Goal: Task Accomplishment & Management: Manage account settings

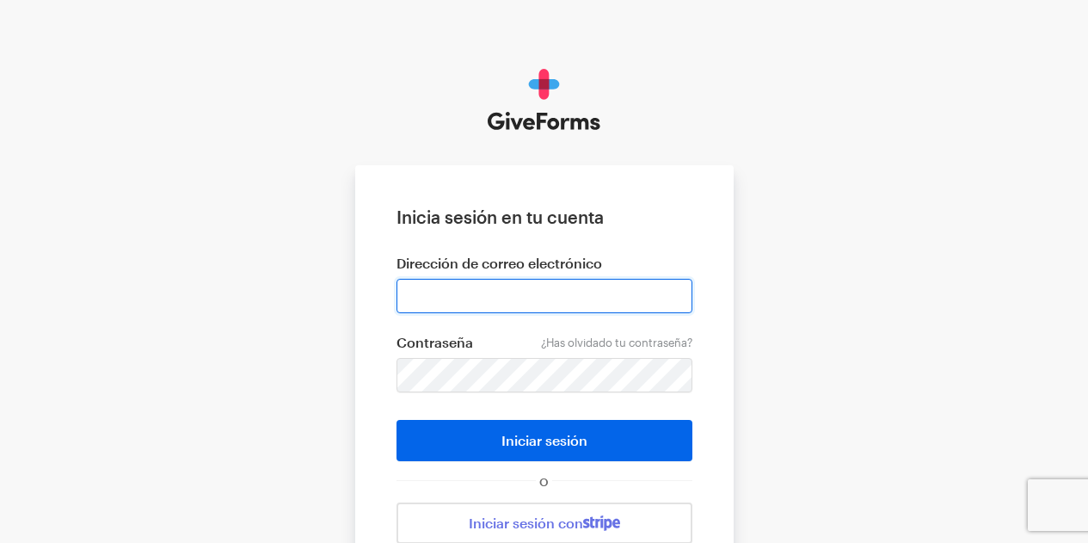
type input "[EMAIL_ADDRESS][DOMAIN_NAME]"
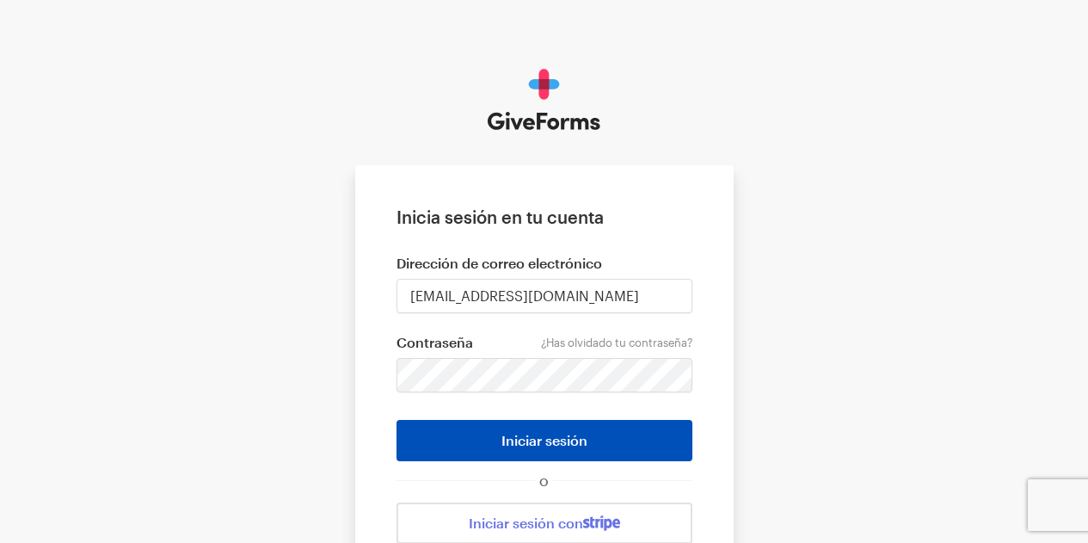
click at [610, 436] on button "Iniciar sesión" at bounding box center [544, 440] width 296 height 41
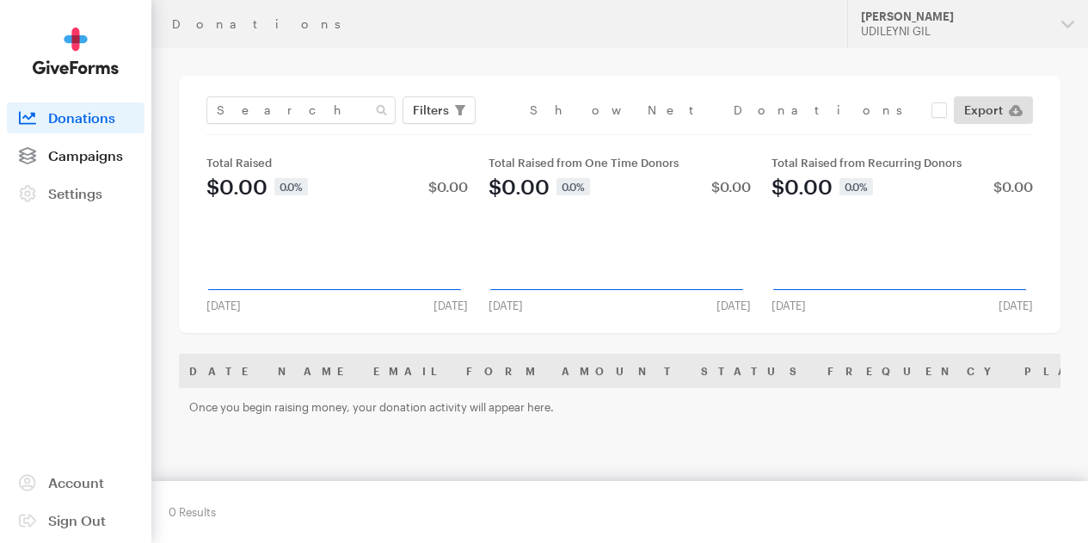
click at [92, 171] on link "Campaigns" at bounding box center [76, 155] width 138 height 31
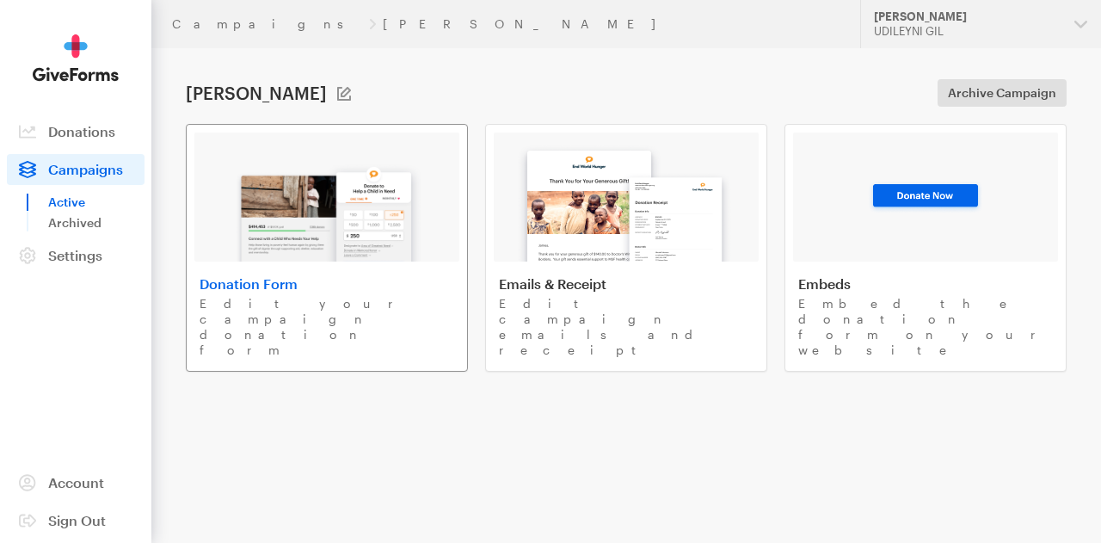
click at [336, 258] on img at bounding box center [326, 206] width 201 height 110
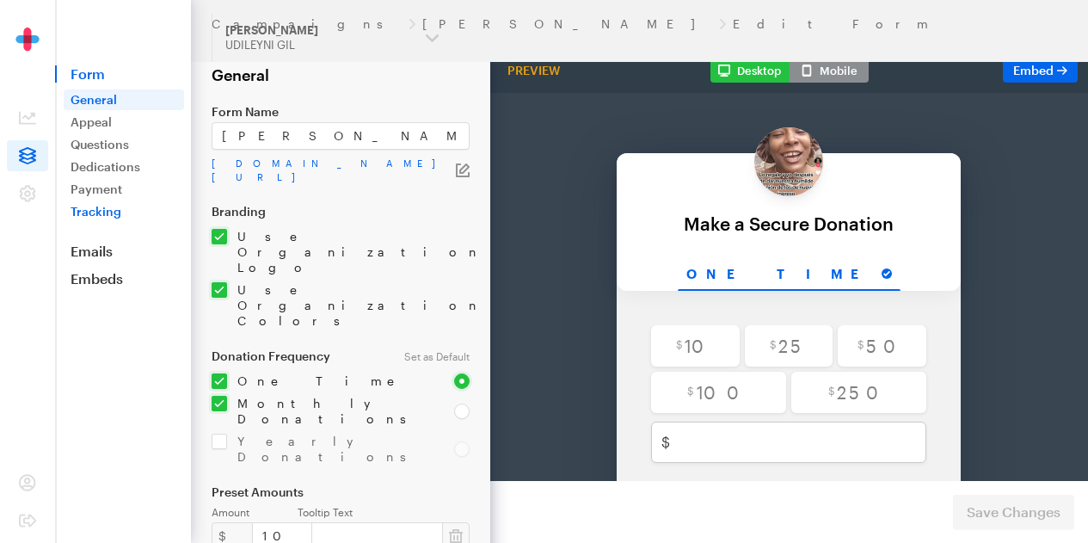
click at [107, 201] on link "Tracking" at bounding box center [124, 211] width 120 height 21
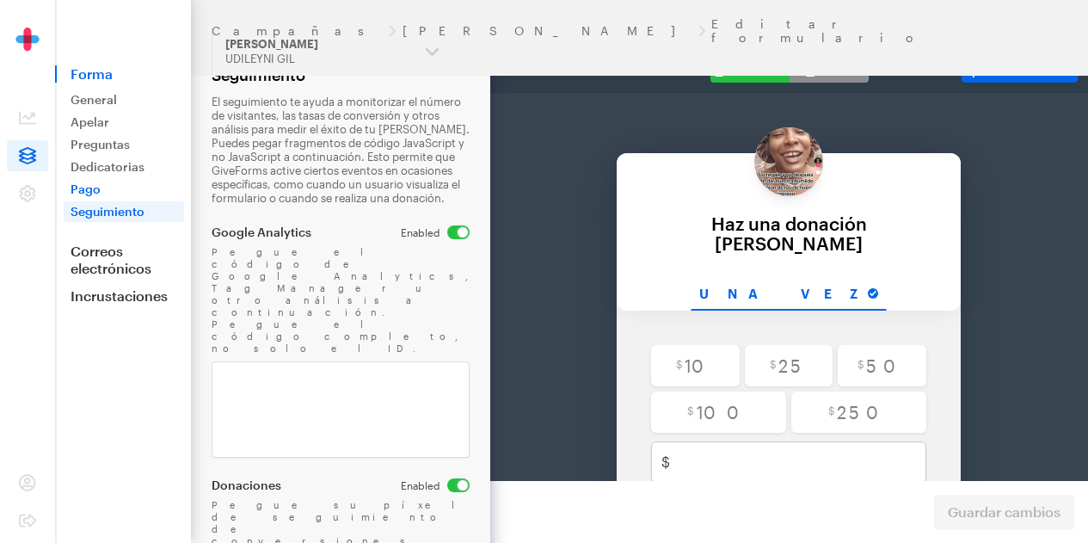
click at [86, 189] on font "Pago" at bounding box center [86, 188] width 30 height 15
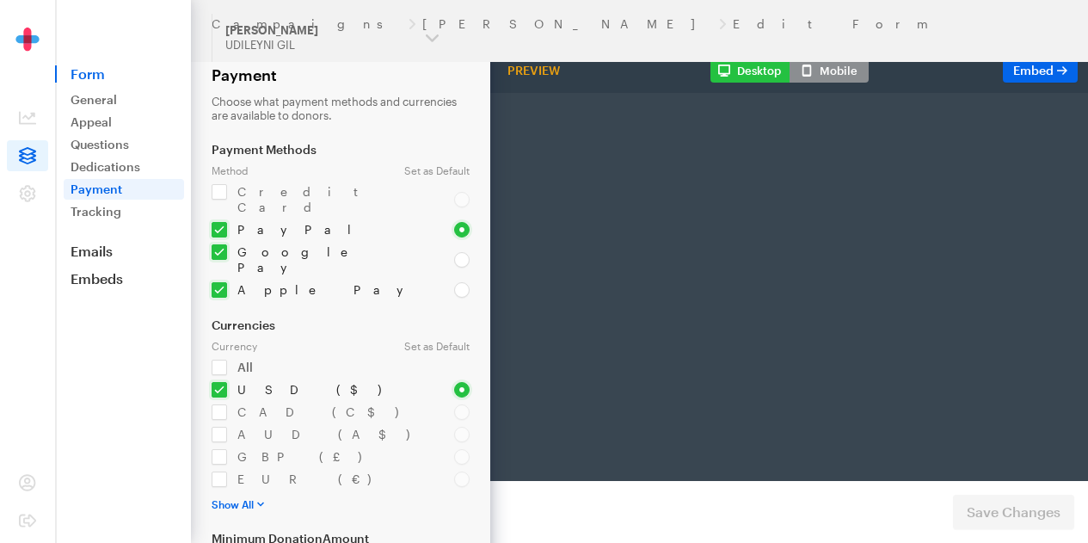
select select "US"
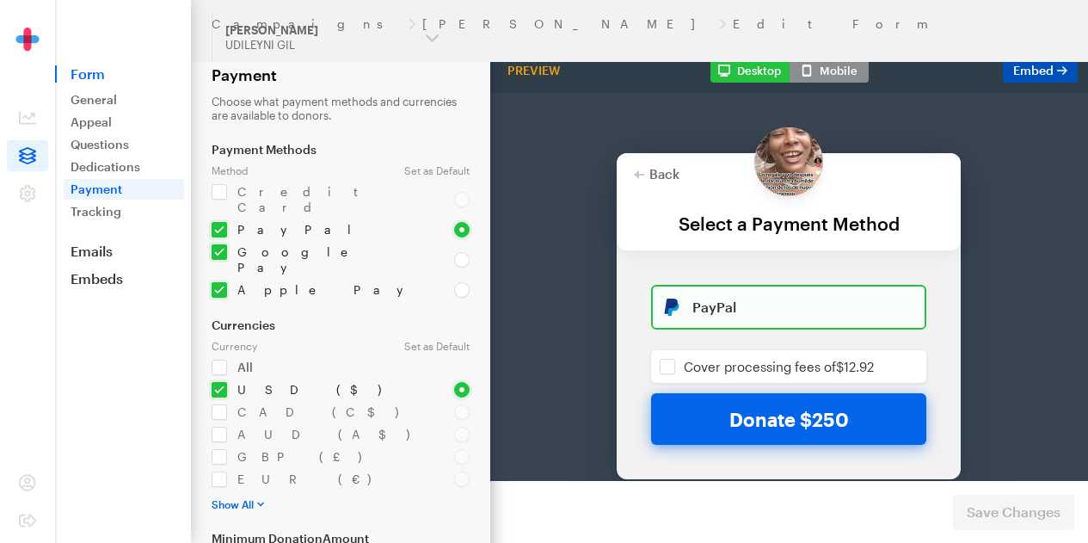
click at [1042, 81] on link "Embed Form" at bounding box center [1040, 70] width 75 height 24
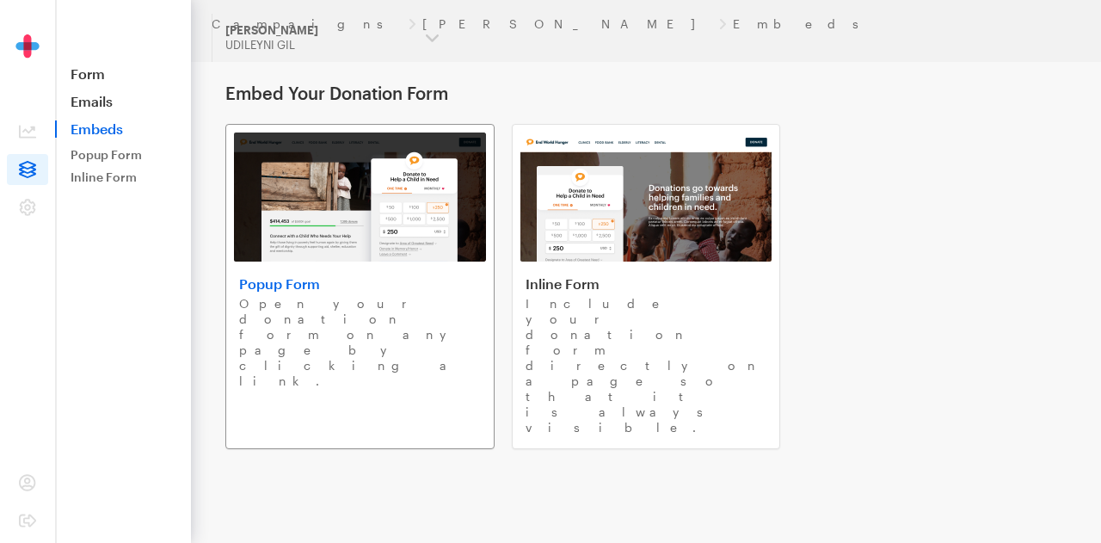
click at [407, 261] on link "Popup Form Open your donation form on any page by clicking a link." at bounding box center [359, 286] width 269 height 325
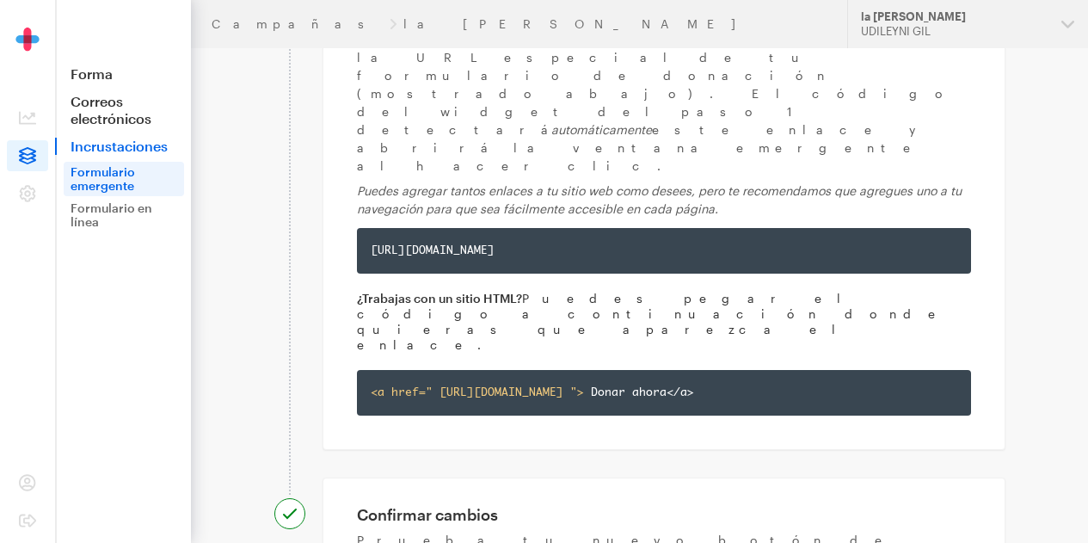
scroll to position [650, 0]
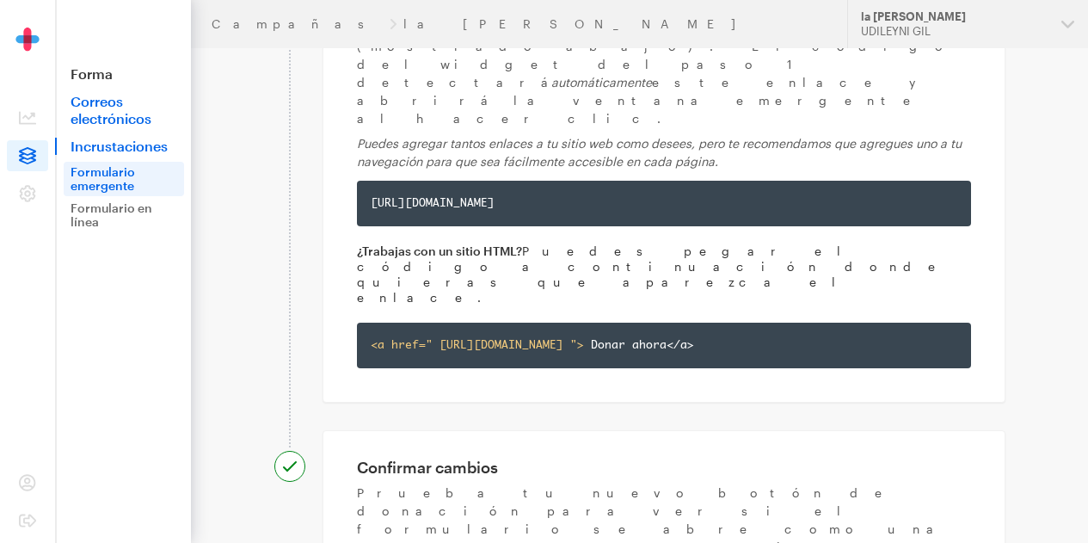
click at [121, 112] on font "Correos electrónicos" at bounding box center [111, 110] width 81 height 34
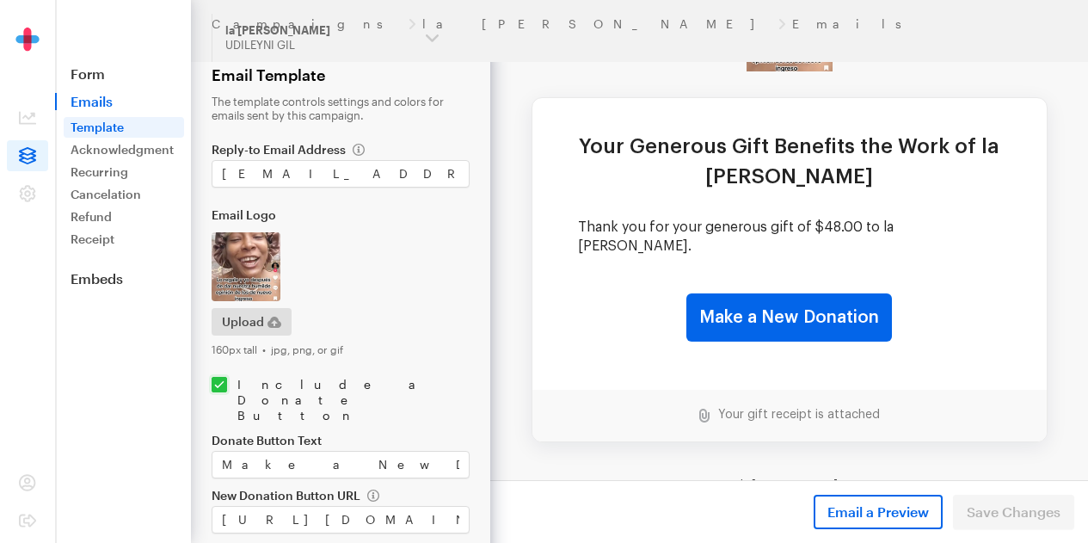
scroll to position [151, 0]
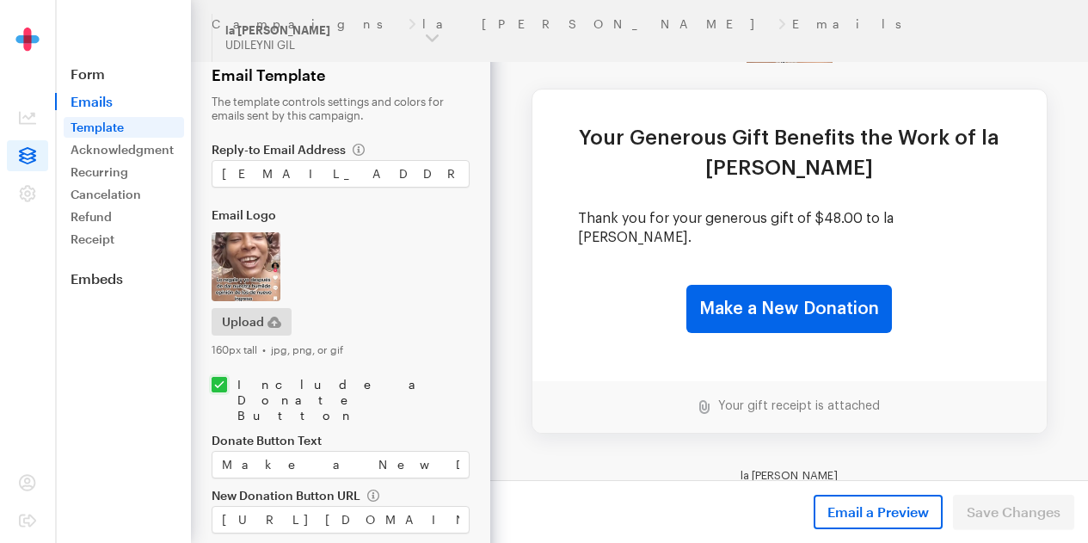
click at [1017, 507] on div "Email a Preview Save Changes" at bounding box center [789, 511] width 598 height 63
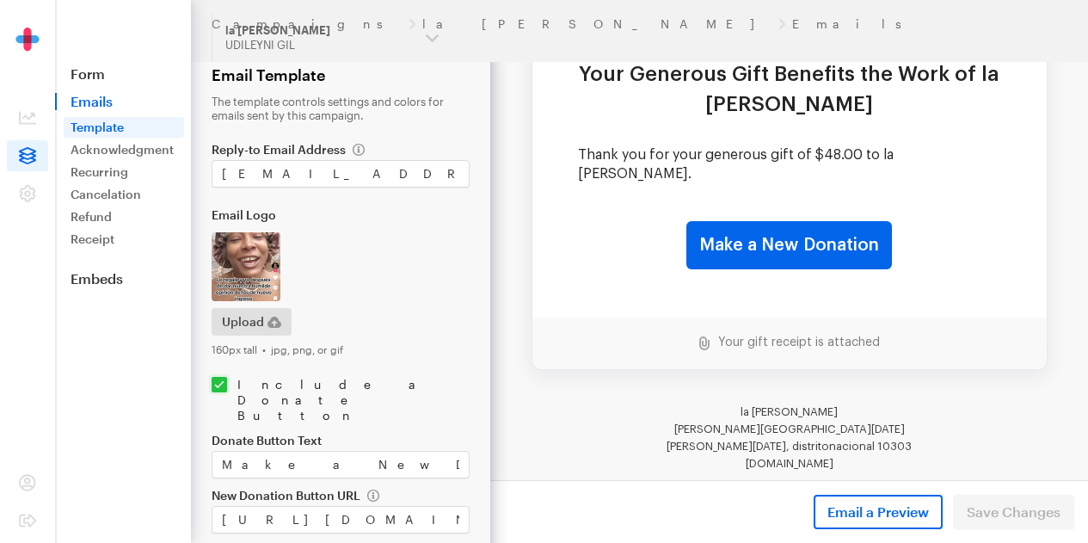
scroll to position [218, 0]
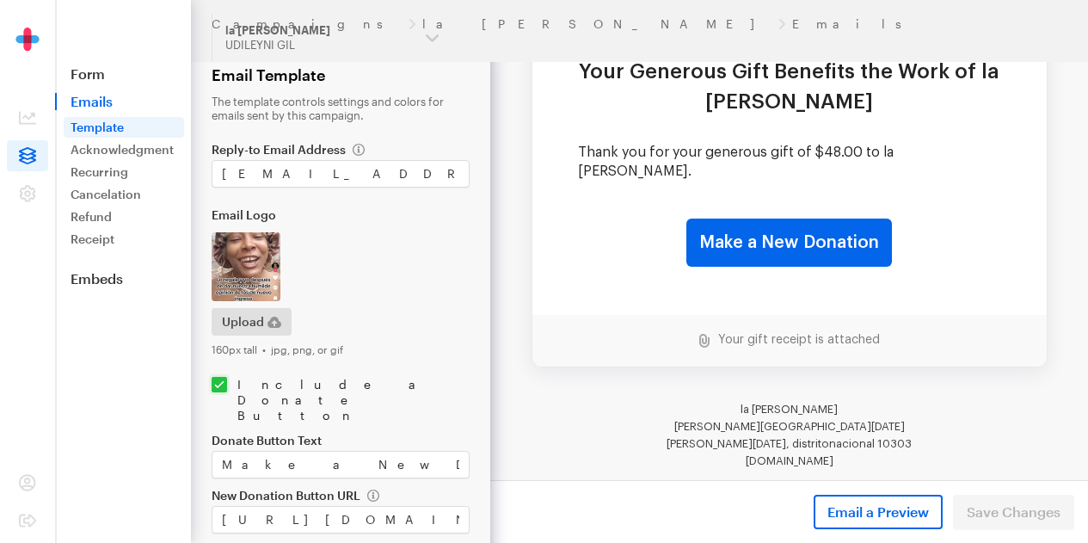
click at [812, 333] on td "Your gift receipt is attached" at bounding box center [794, 340] width 170 height 15
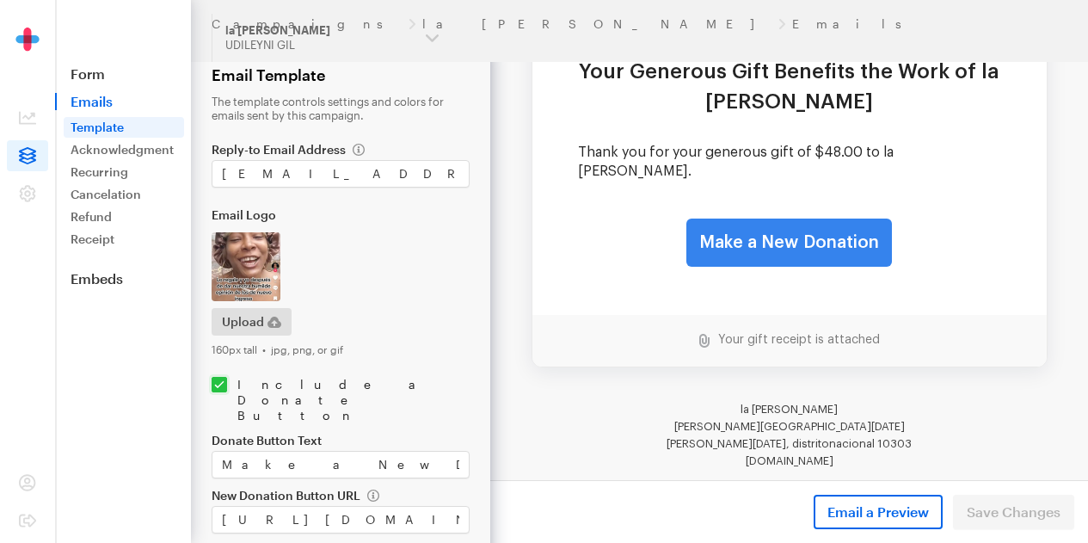
click at [855, 221] on link "Make a New Donation" at bounding box center [789, 242] width 206 height 48
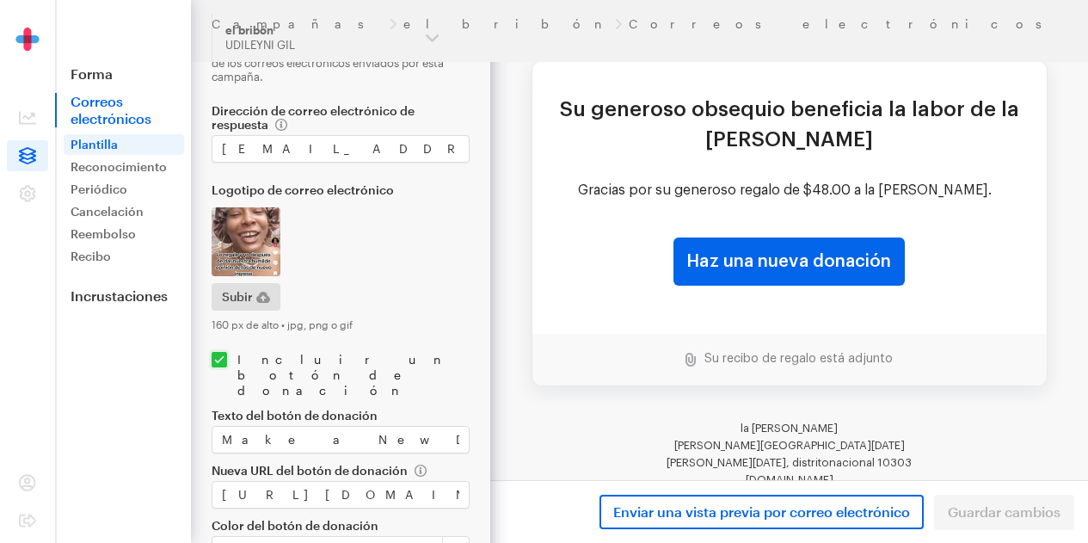
scroll to position [179, 0]
click at [880, 357] on font "Su recibo de regalo está adjunto" at bounding box center [798, 359] width 188 height 12
click at [685, 354] on img at bounding box center [690, 360] width 10 height 14
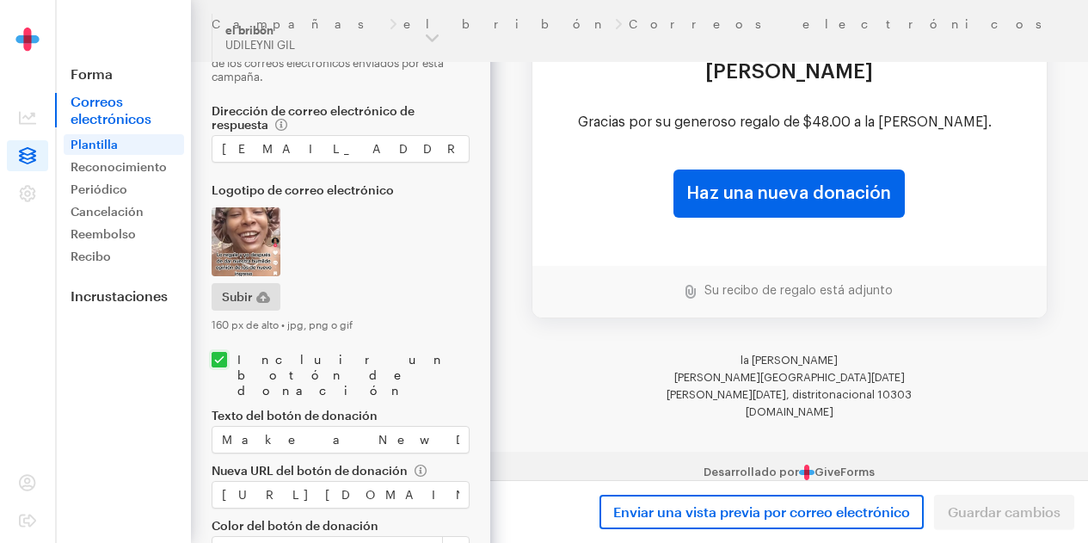
scroll to position [260, 0]
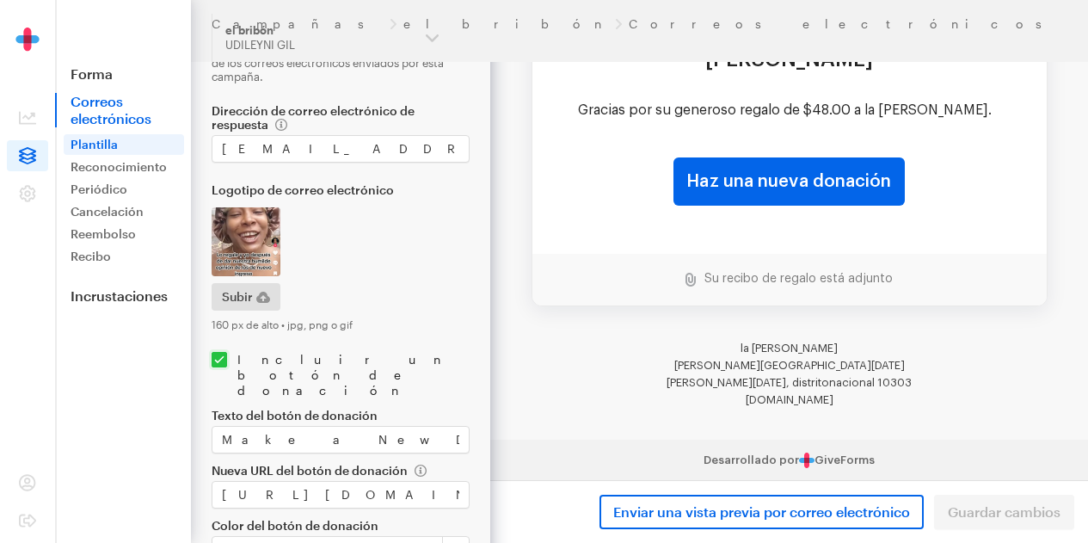
click at [1017, 512] on div "Enviar una vista previa por correo electrónico Guardar cambios" at bounding box center [789, 511] width 598 height 63
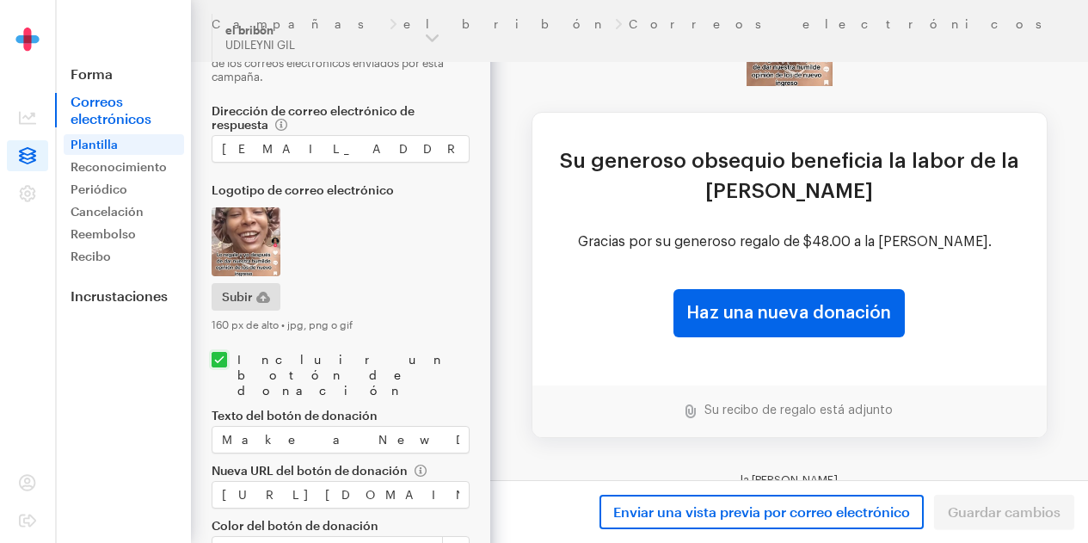
scroll to position [0, 0]
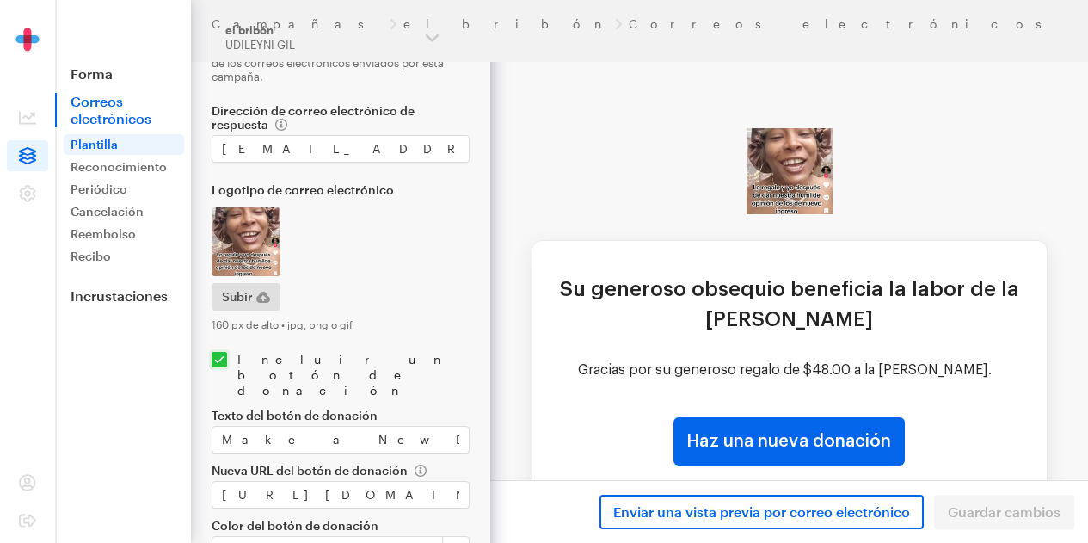
click at [797, 187] on img at bounding box center [789, 171] width 86 height 86
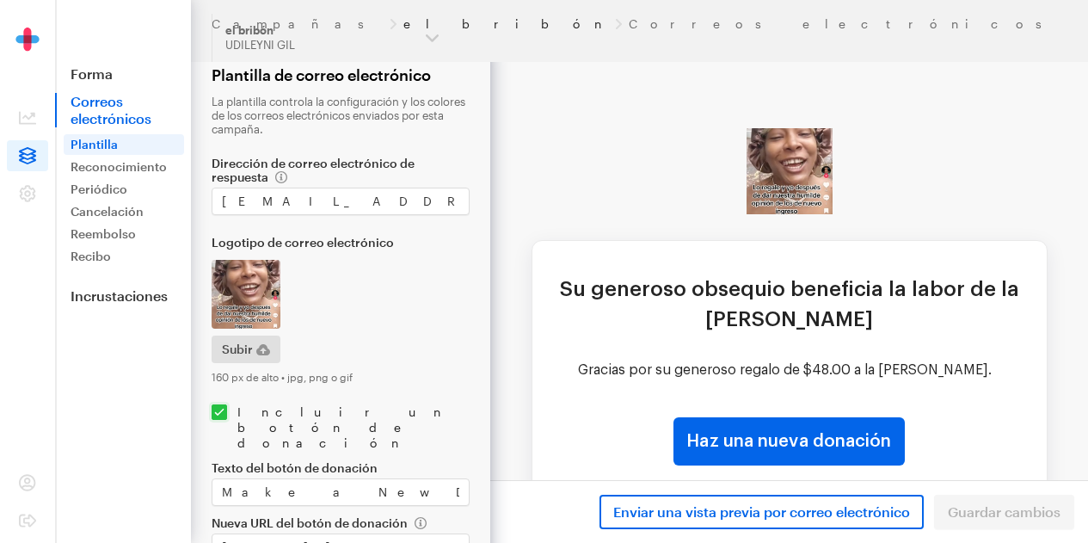
click at [403, 20] on font "el bribón" at bounding box center [505, 23] width 205 height 15
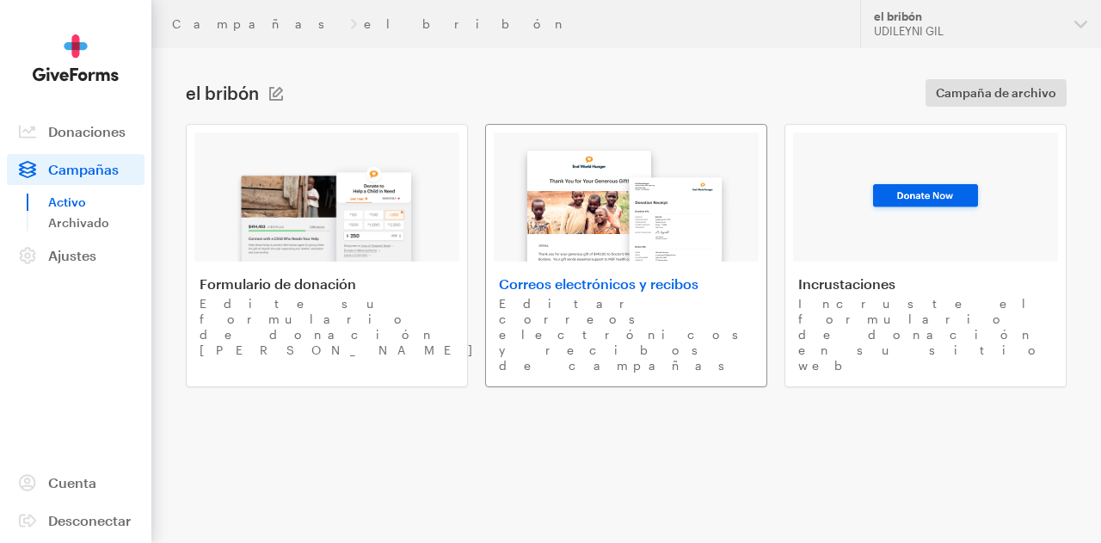
click at [605, 252] on img at bounding box center [626, 197] width 232 height 127
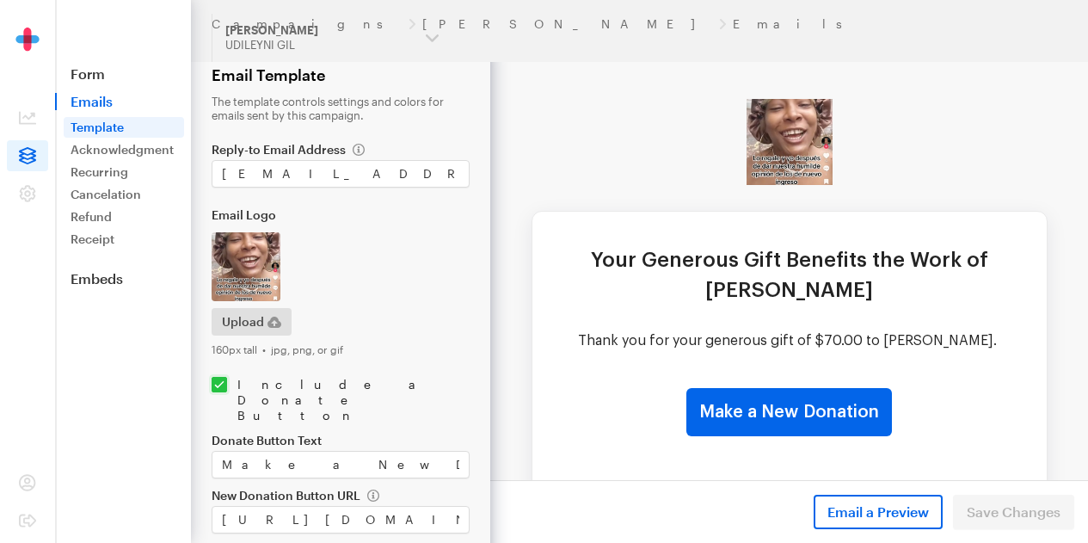
scroll to position [58, 0]
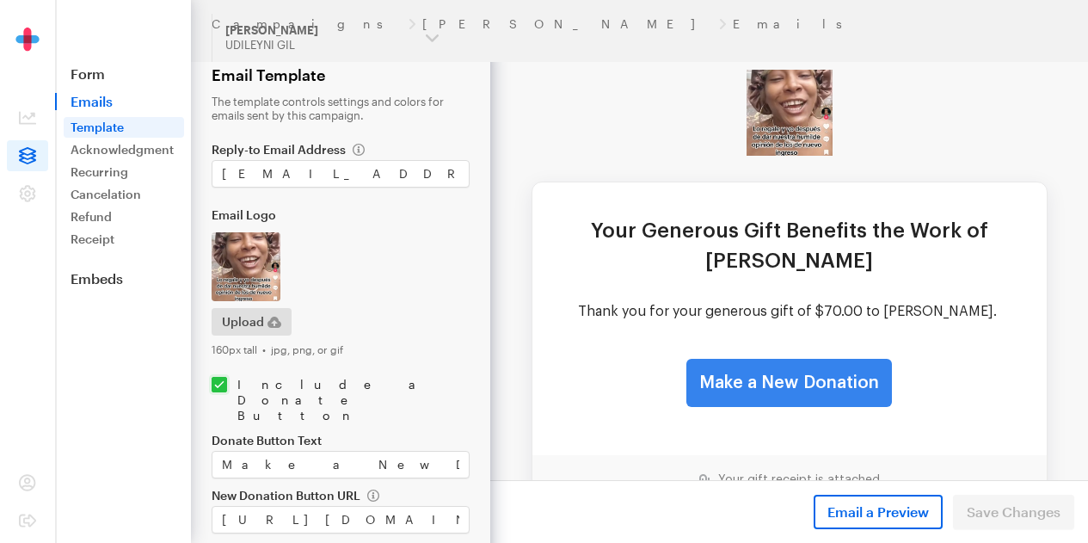
click at [843, 379] on link "Make a New Donation" at bounding box center [789, 383] width 206 height 48
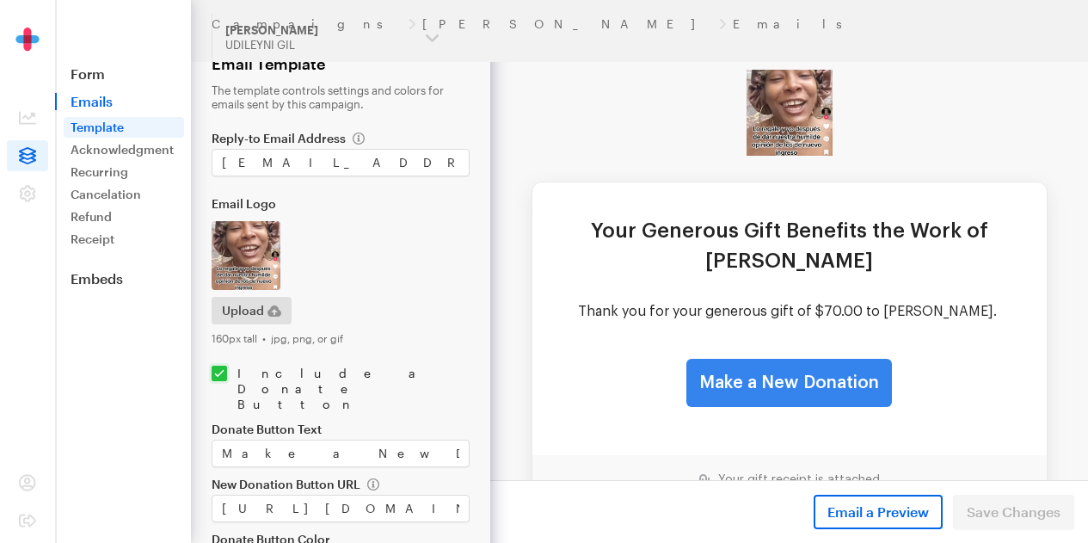
scroll to position [52, 0]
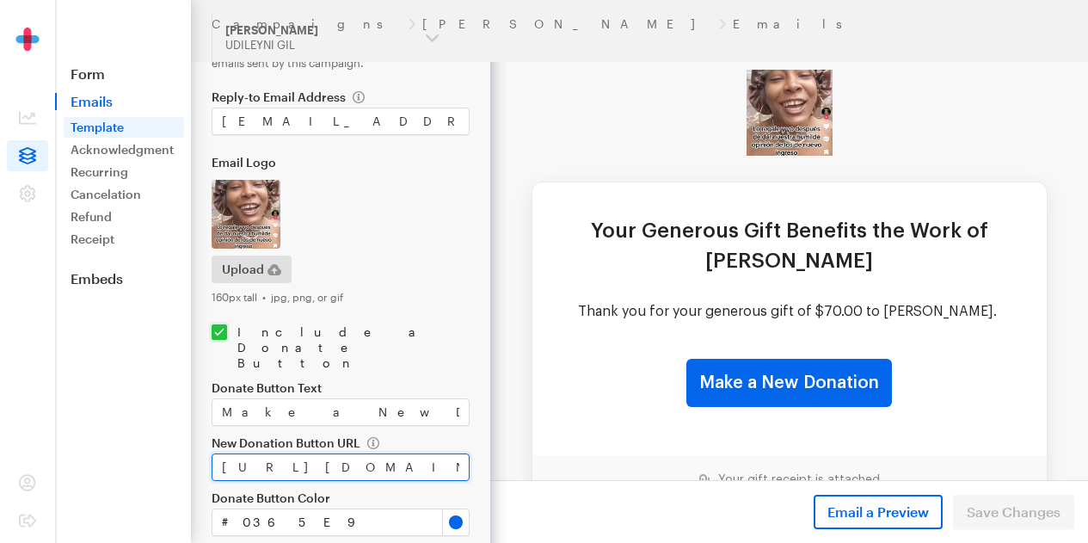
click at [327, 453] on input "https://app.giveforms.com/forms/lamalandra/default-giveform-1" at bounding box center [341, 467] width 258 height 28
click at [412, 453] on input "https://app.giveforms.com/forms/lamalandra/default-giveform-1" at bounding box center [341, 467] width 258 height 28
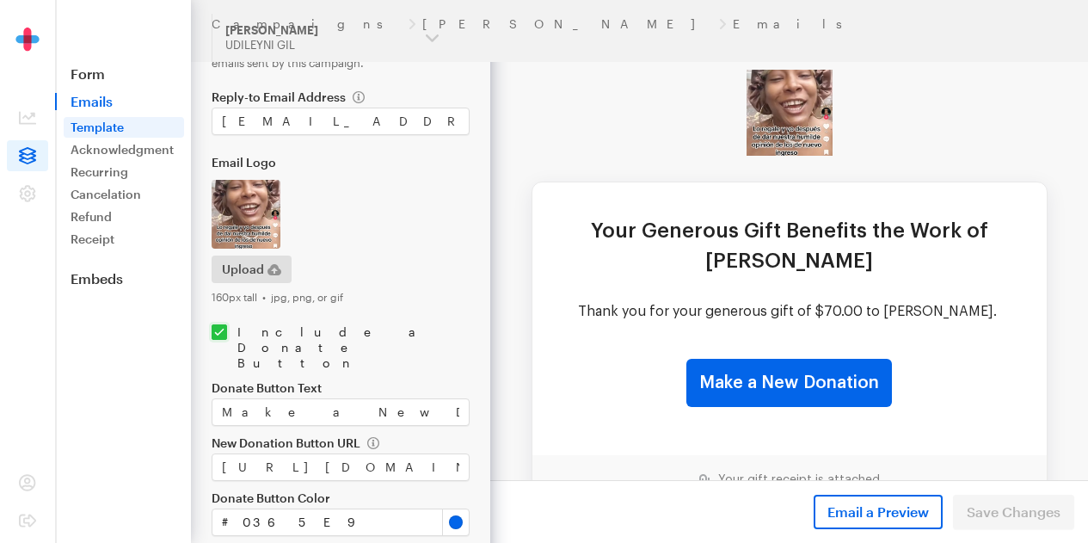
click at [367, 403] on div "Donate Button Text Make a New Donation New Donation Button URL https://app.give…" at bounding box center [341, 458] width 258 height 155
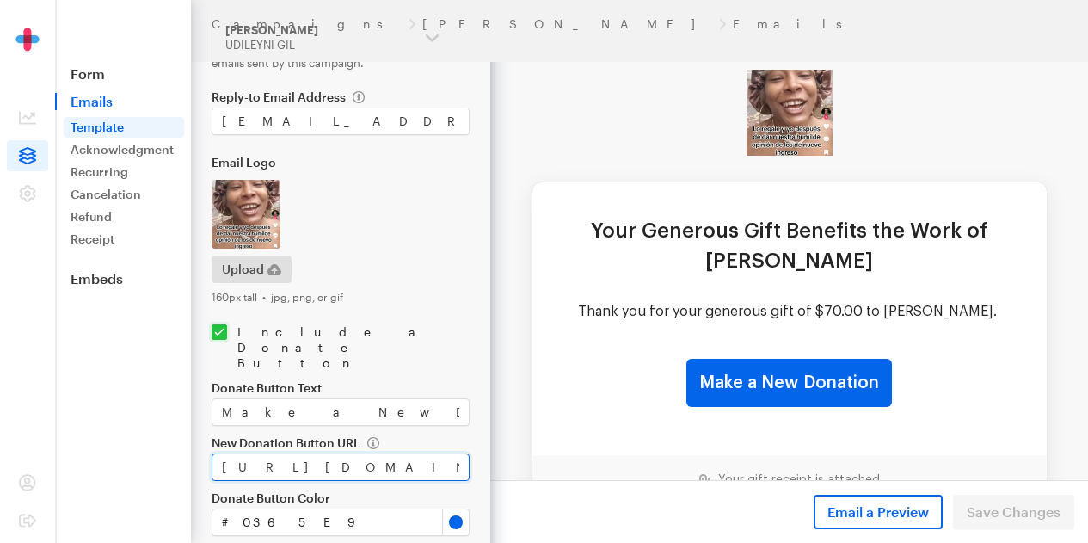
click at [374, 453] on input "https://app.giveforms.com/forms/lamalandra/default-giveform-1" at bounding box center [341, 467] width 258 height 28
click at [426, 453] on input "https://app.giveforms.com/forms/lamalandra/default-giveform-1" at bounding box center [341, 467] width 258 height 28
click at [365, 453] on input "https://app.giveforms.com/forms/lamalandra/default-giveform-1" at bounding box center [341, 467] width 258 height 28
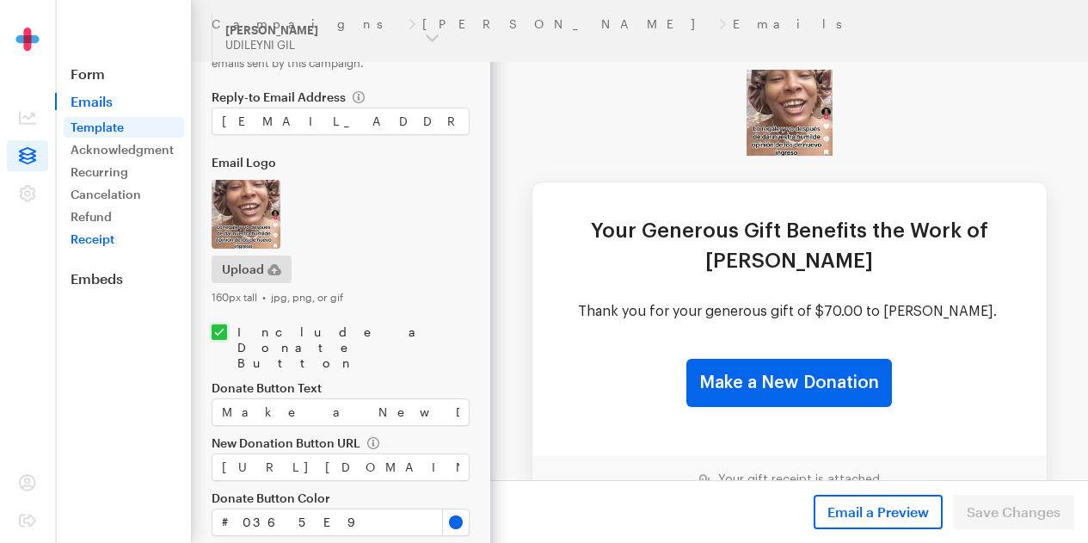
click at [104, 247] on link "Receipt" at bounding box center [124, 239] width 120 height 21
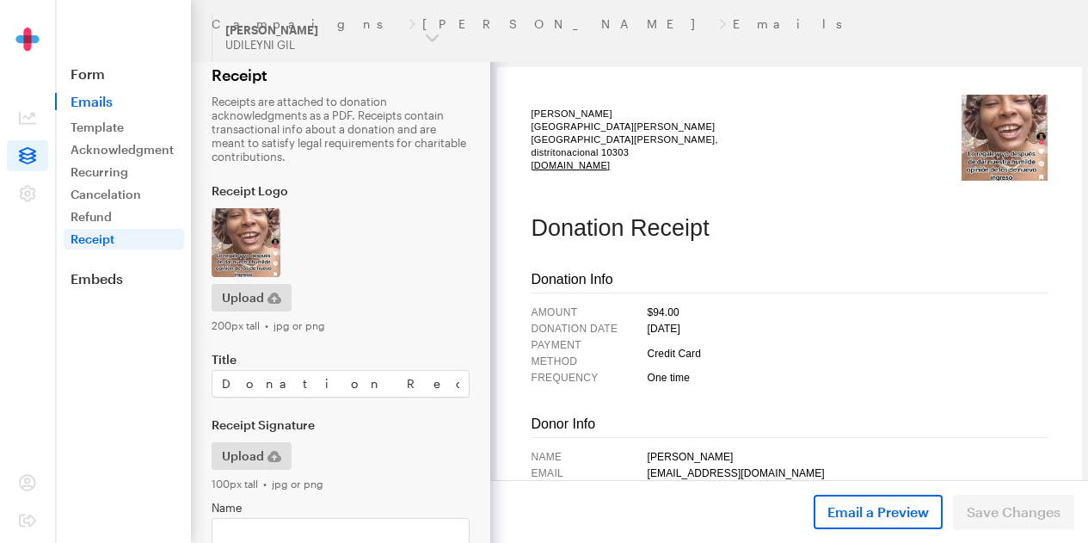
scroll to position [51, 0]
click at [694, 312] on td "$94.00" at bounding box center [847, 312] width 400 height 16
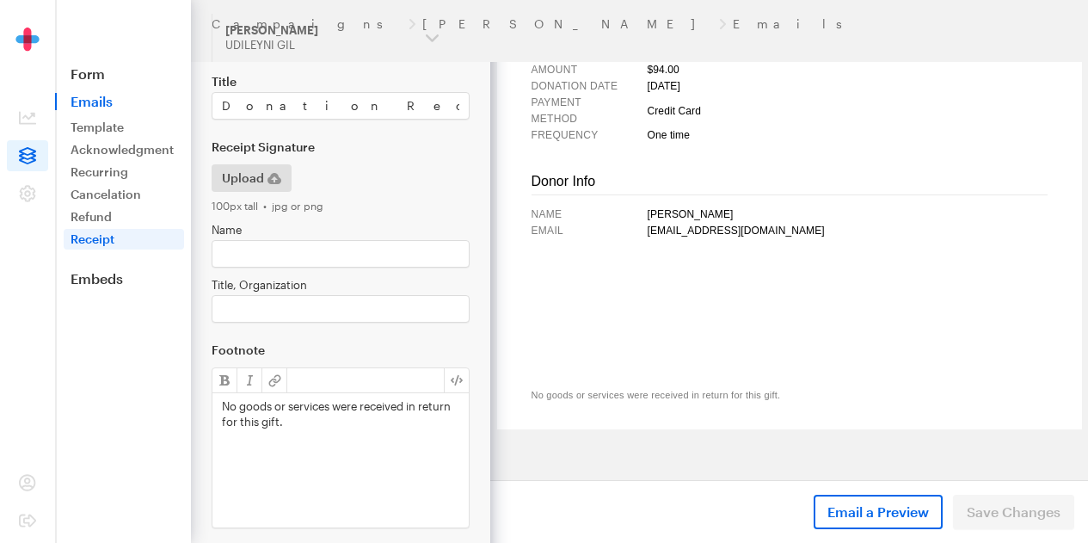
scroll to position [301, 0]
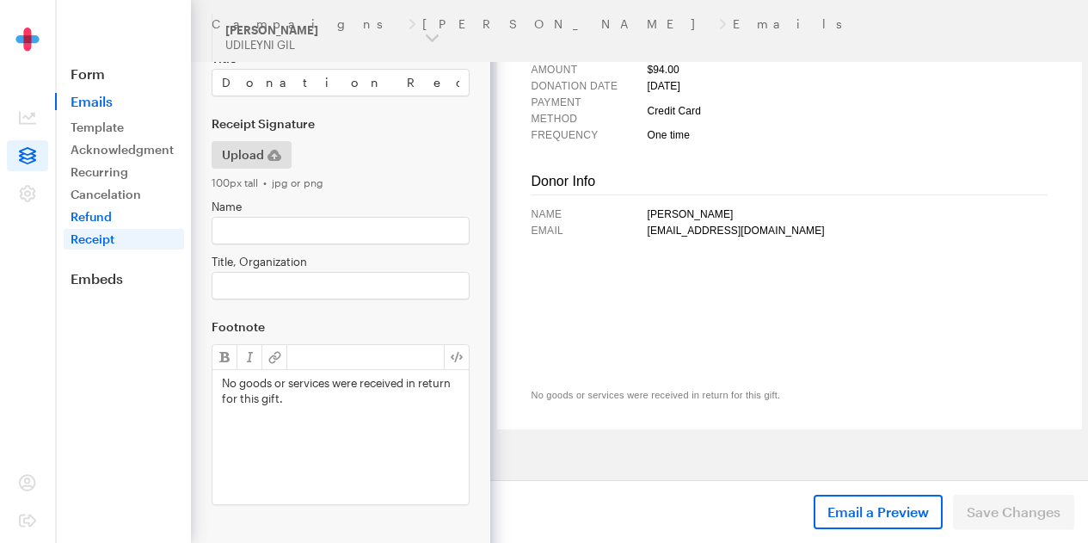
click at [98, 213] on link "Refund" at bounding box center [124, 216] width 120 height 21
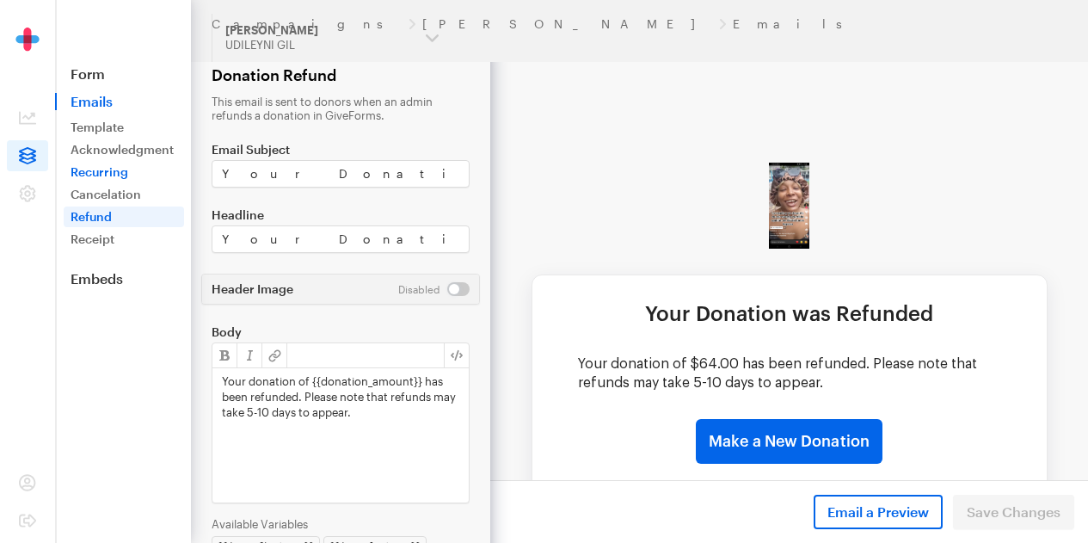
click at [124, 165] on link "Recurring" at bounding box center [124, 172] width 120 height 21
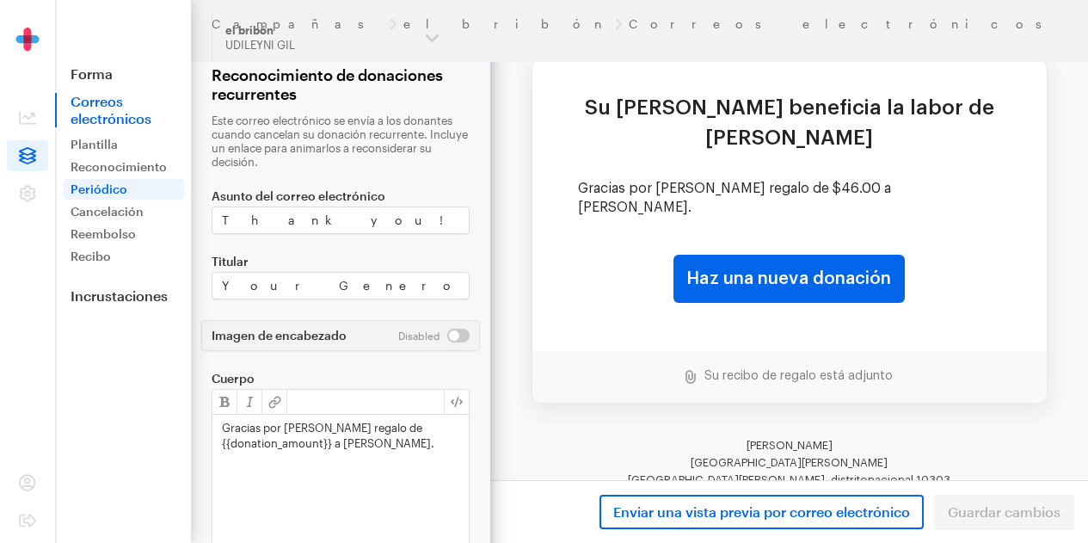
scroll to position [182, 0]
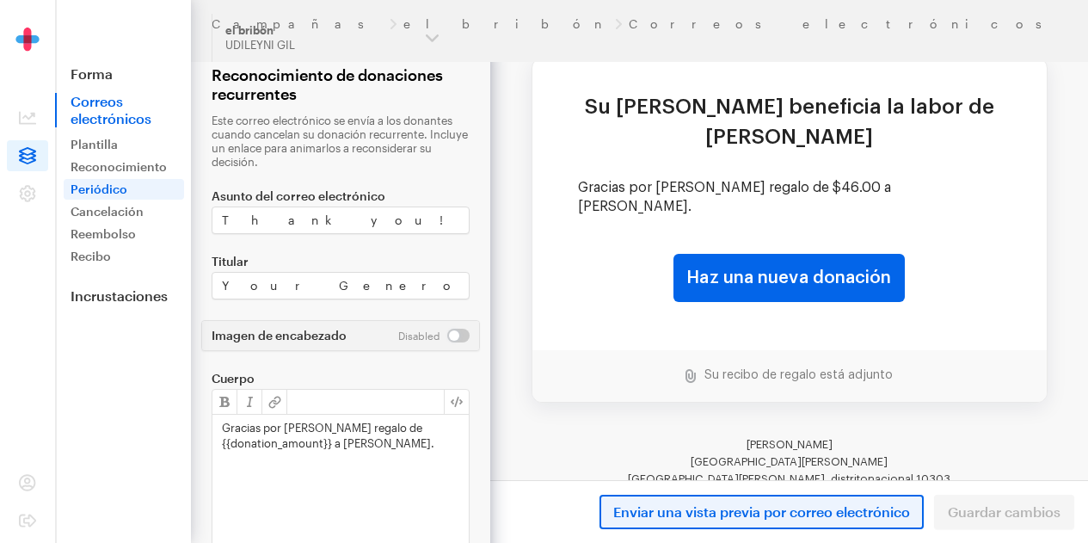
click at [859, 503] on font "Enviar una vista previa por correo electrónico" at bounding box center [761, 511] width 297 height 16
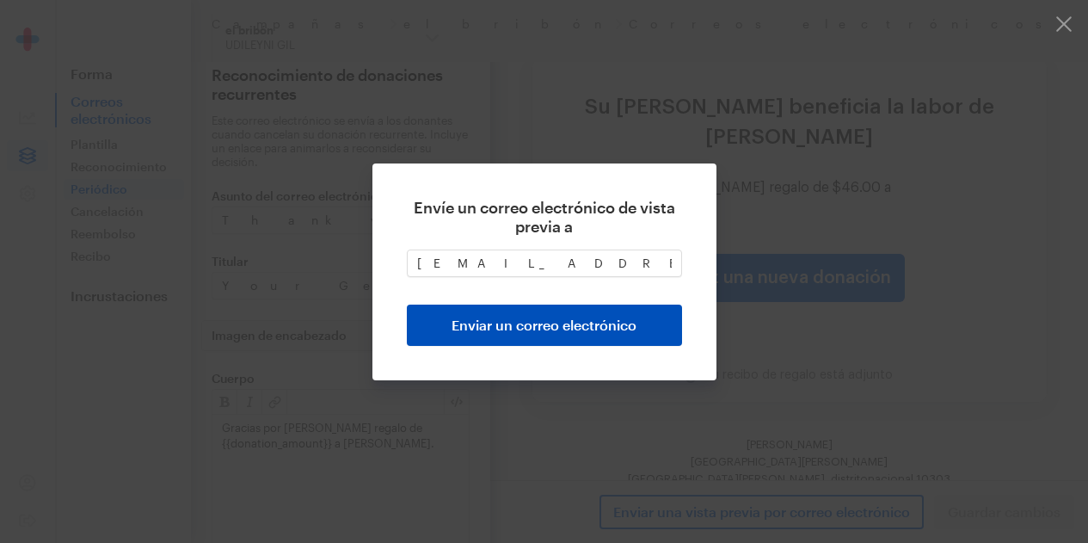
click at [591, 325] on font "Enviar un correo electrónico" at bounding box center [543, 324] width 185 height 16
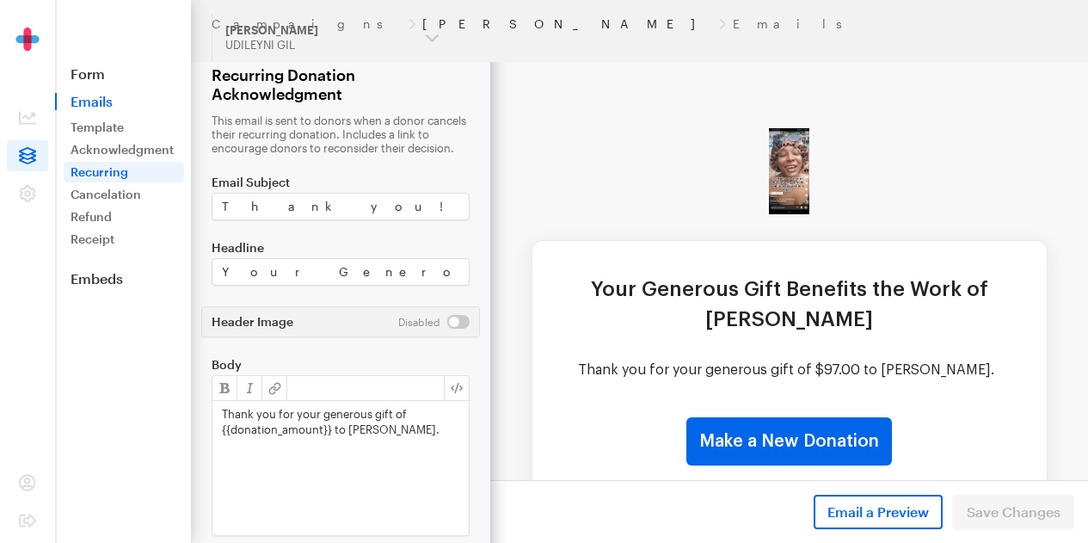
click at [422, 28] on link "[PERSON_NAME]" at bounding box center [567, 24] width 290 height 14
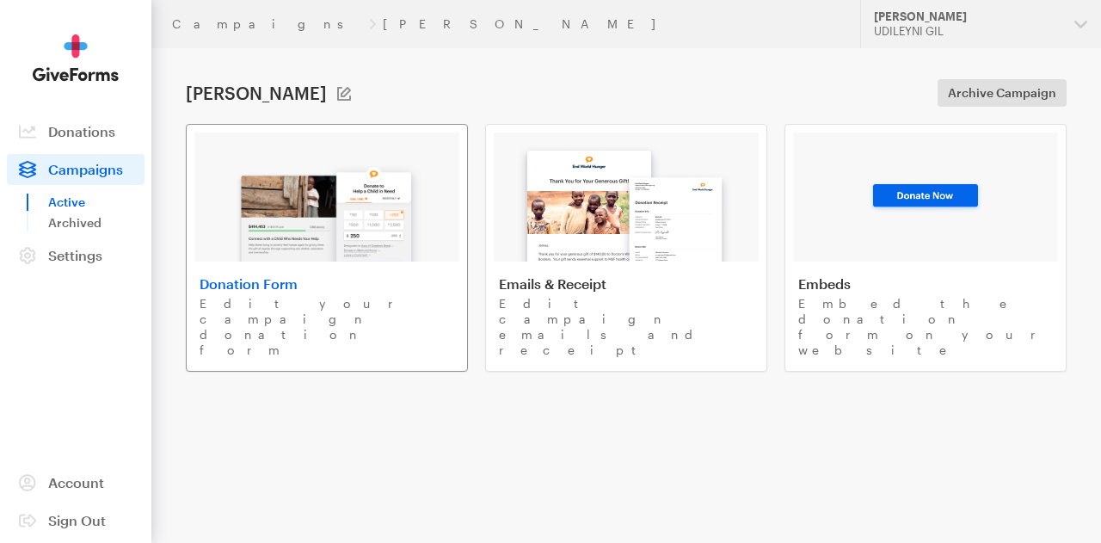
click at [362, 219] on img at bounding box center [326, 206] width 201 height 110
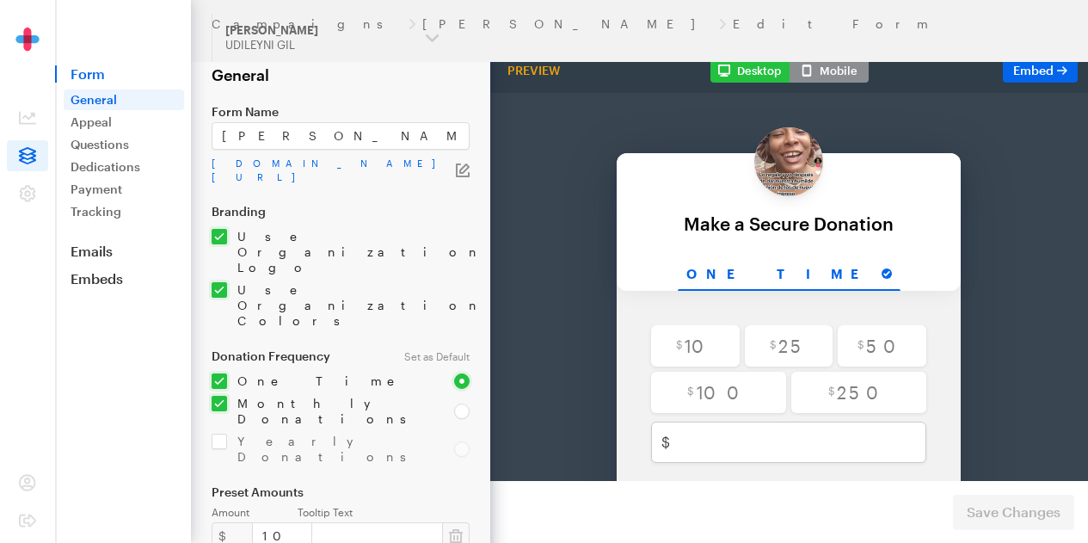
click at [833, 71] on button "Mobile" at bounding box center [828, 70] width 79 height 24
